Goal: Information Seeking & Learning: Get advice/opinions

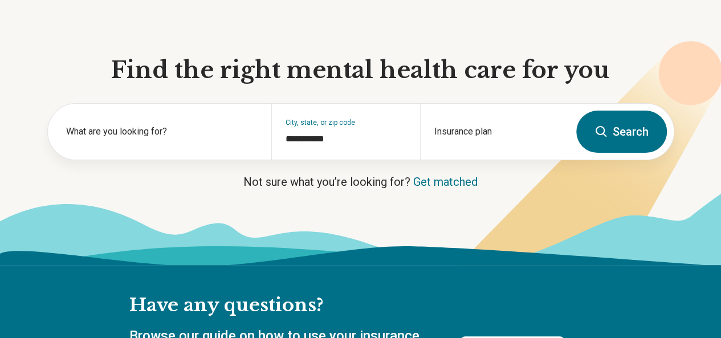
scroll to position [95, 0]
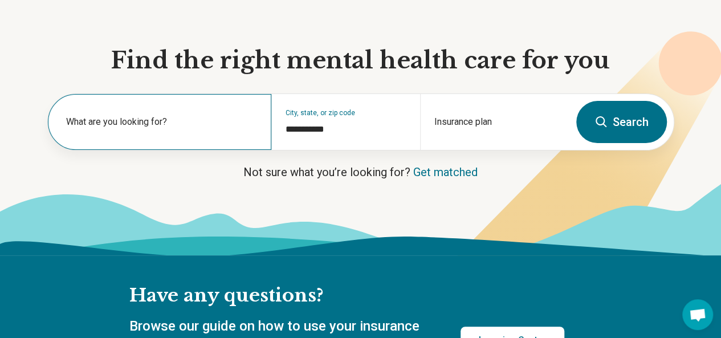
click at [182, 108] on div "What are you looking for?" at bounding box center [159, 122] width 223 height 56
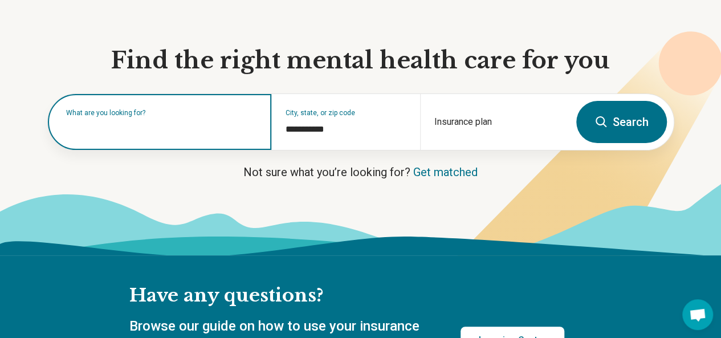
type input "*"
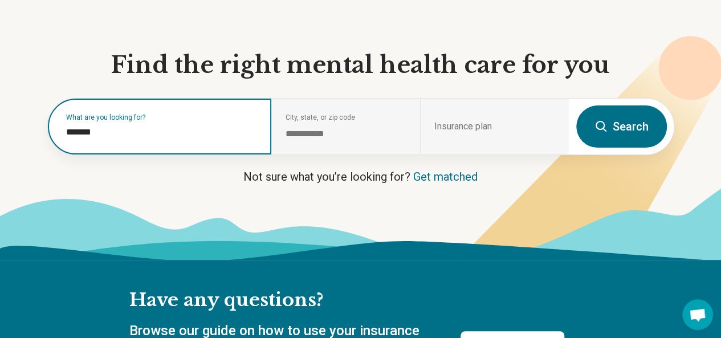
scroll to position [85, 0]
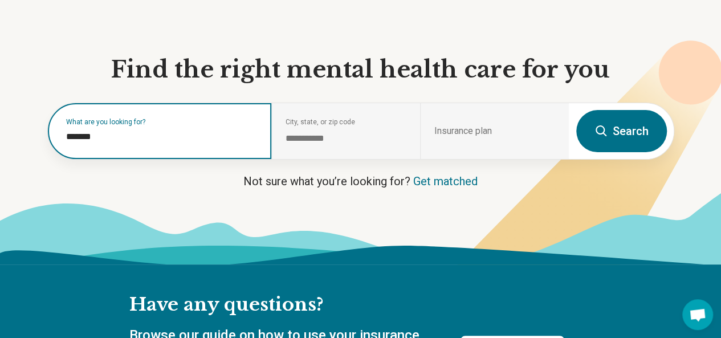
click at [130, 144] on input "*******" at bounding box center [161, 137] width 191 height 14
type input "*******"
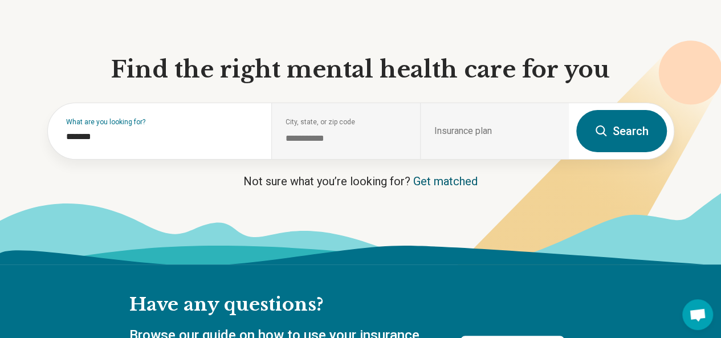
click at [413, 187] on link "Get matched" at bounding box center [445, 181] width 64 height 14
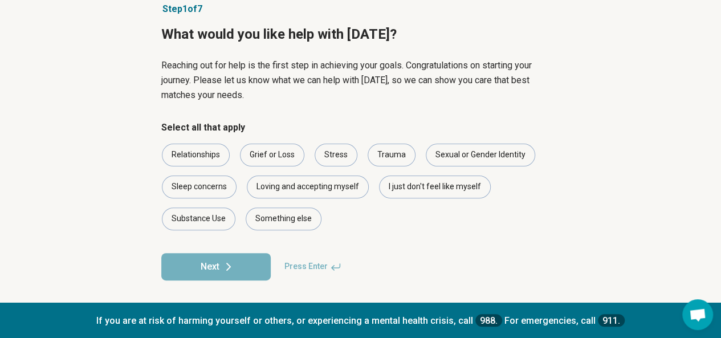
scroll to position [76, 0]
click at [407, 193] on div "I just don't feel like myself" at bounding box center [435, 186] width 112 height 23
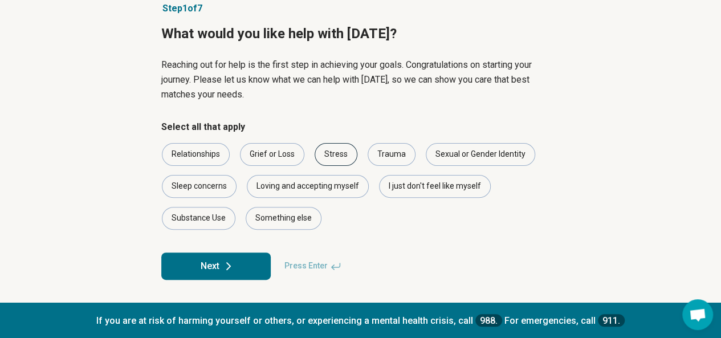
click at [350, 153] on div "Stress" at bounding box center [335, 154] width 43 height 23
click at [432, 152] on div "Sexual or Gender Identity" at bounding box center [480, 154] width 109 height 23
click at [224, 267] on icon at bounding box center [229, 266] width 14 height 14
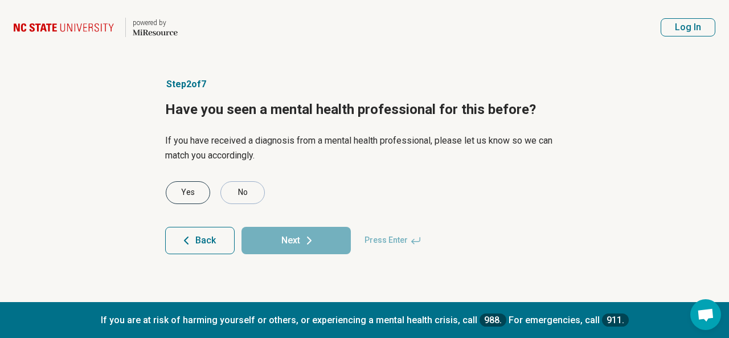
click at [199, 190] on div "Yes" at bounding box center [188, 192] width 44 height 23
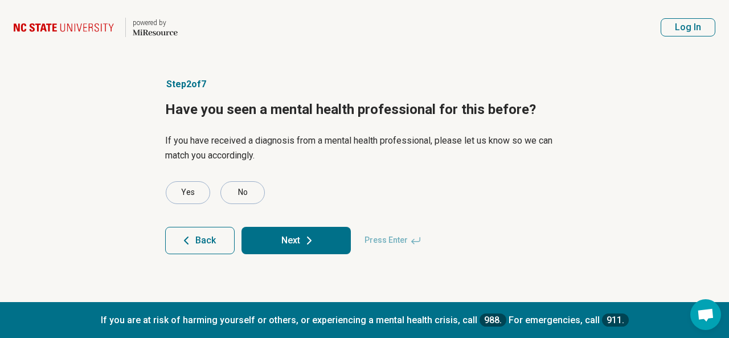
click at [317, 236] on button "Next" at bounding box center [296, 240] width 109 height 27
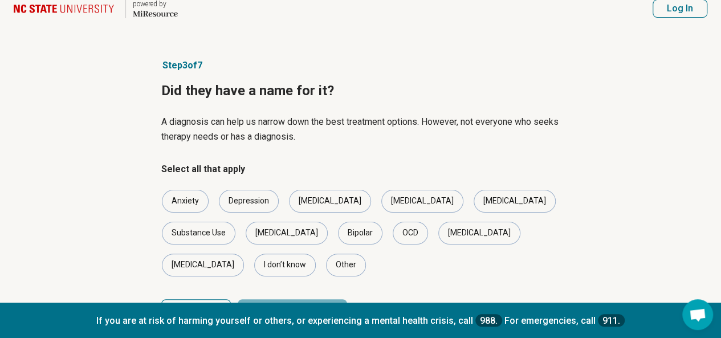
scroll to position [28, 0]
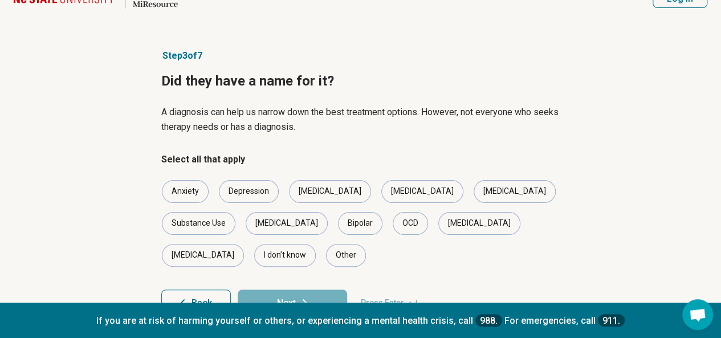
click at [219, 289] on button "Back" at bounding box center [196, 302] width 70 height 27
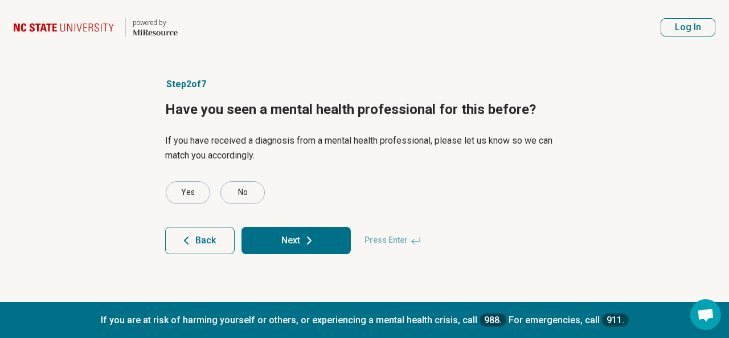
click at [299, 246] on button "Next" at bounding box center [296, 240] width 109 height 27
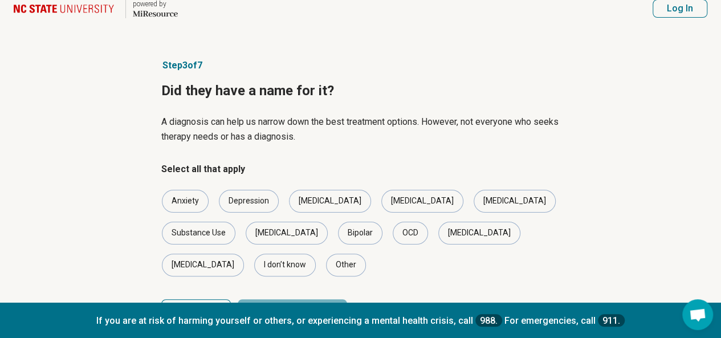
scroll to position [28, 0]
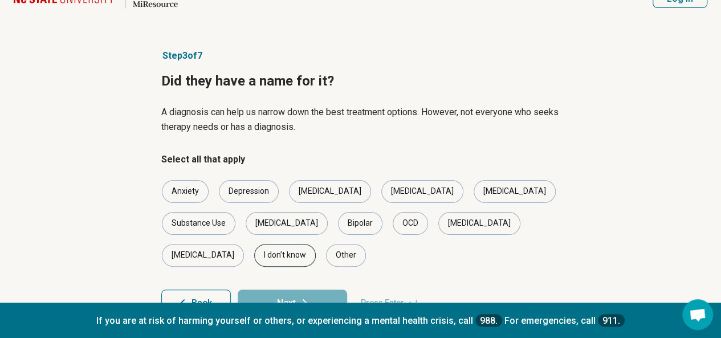
click at [316, 244] on div "I don’t know" at bounding box center [285, 255] width 62 height 23
click at [280, 289] on button "Next" at bounding box center [292, 302] width 109 height 27
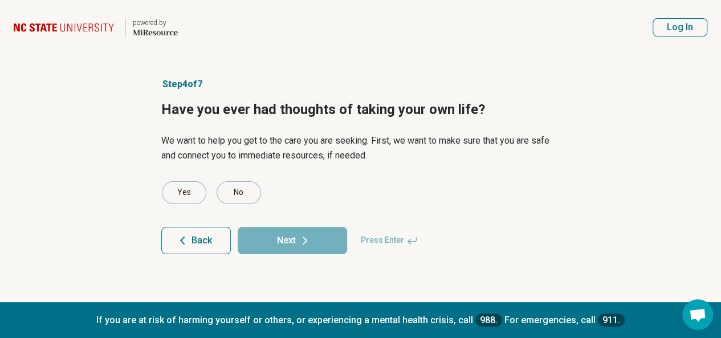
scroll to position [0, 0]
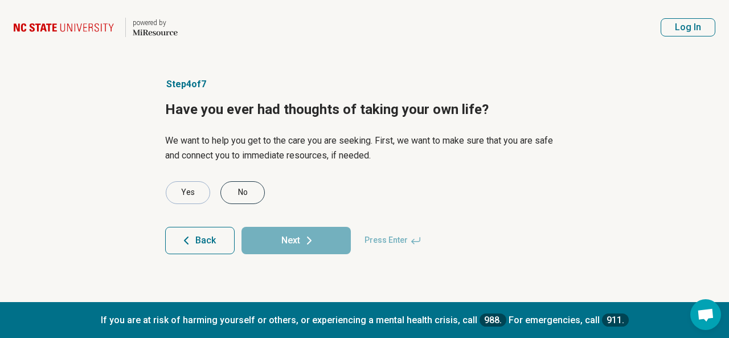
click at [250, 193] on div "No" at bounding box center [242, 192] width 44 height 23
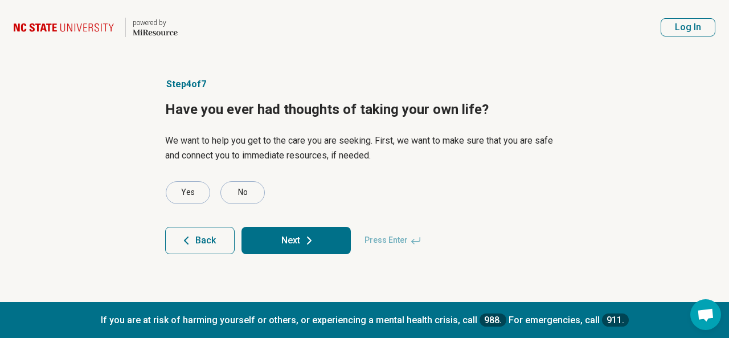
click at [307, 234] on icon at bounding box center [310, 241] width 14 height 14
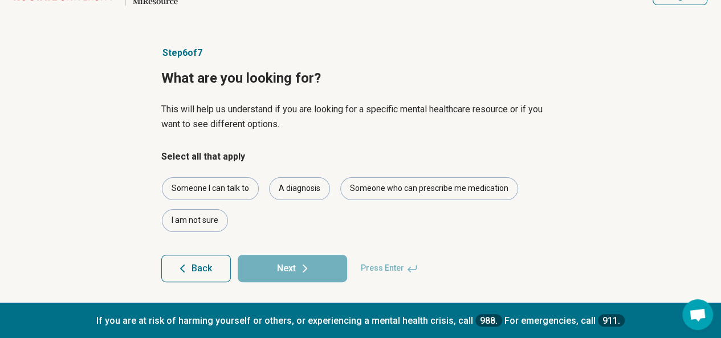
scroll to position [34, 0]
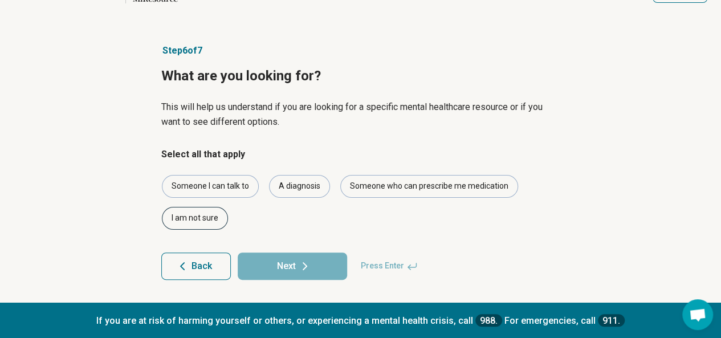
click at [206, 225] on div "I am not sure" at bounding box center [195, 218] width 66 height 23
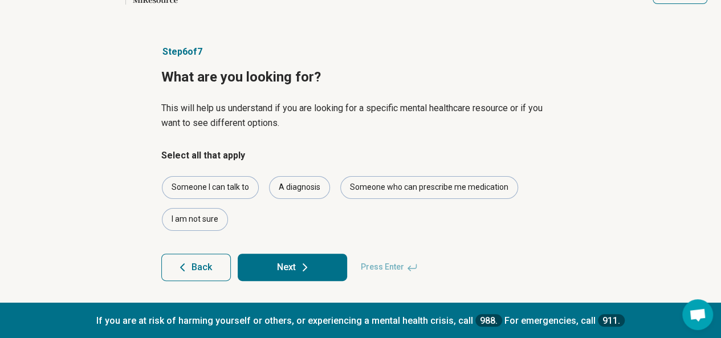
click at [292, 259] on button "Next" at bounding box center [292, 267] width 109 height 27
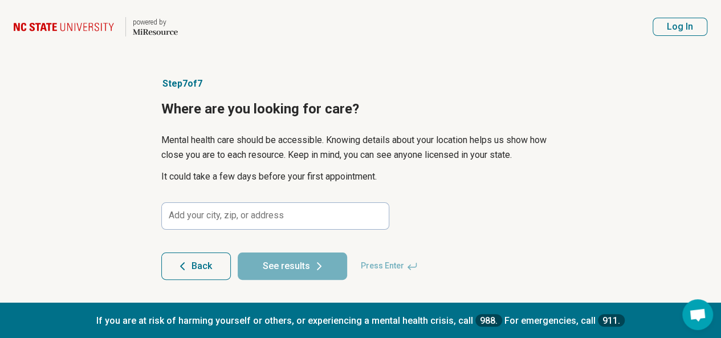
scroll to position [0, 0]
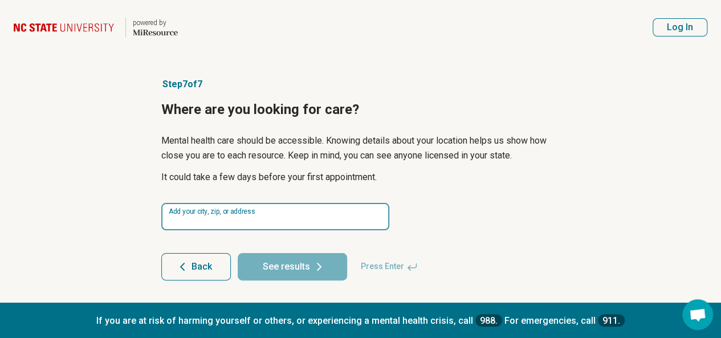
click at [324, 212] on input at bounding box center [275, 216] width 228 height 27
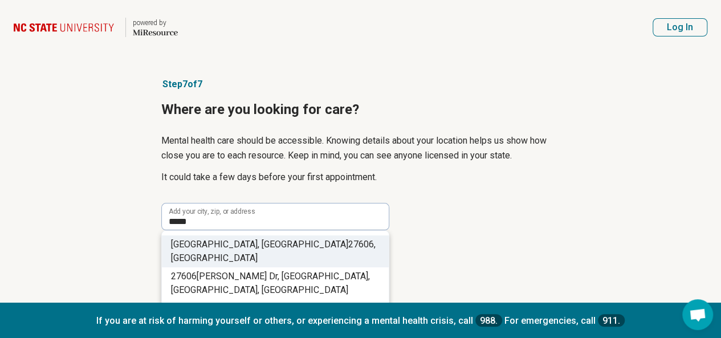
click at [308, 243] on li "[GEOGRAPHIC_DATA] , [GEOGRAPHIC_DATA]" at bounding box center [275, 251] width 227 height 32
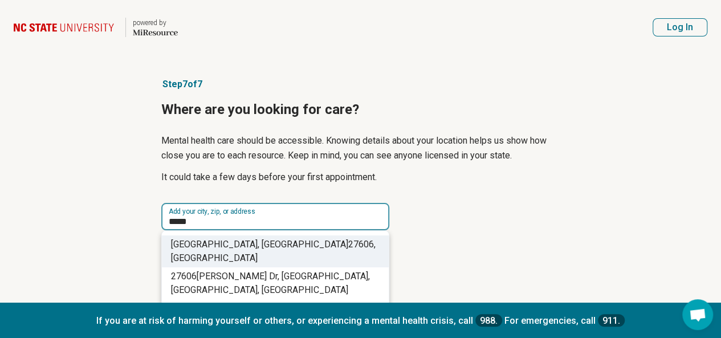
type input "**********"
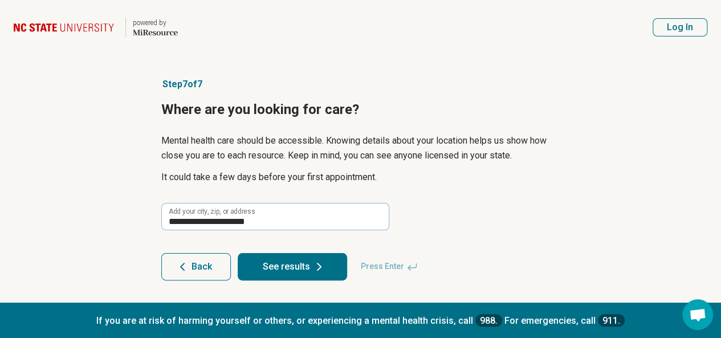
click at [304, 265] on button "See results" at bounding box center [292, 266] width 109 height 27
